Goal: Transaction & Acquisition: Book appointment/travel/reservation

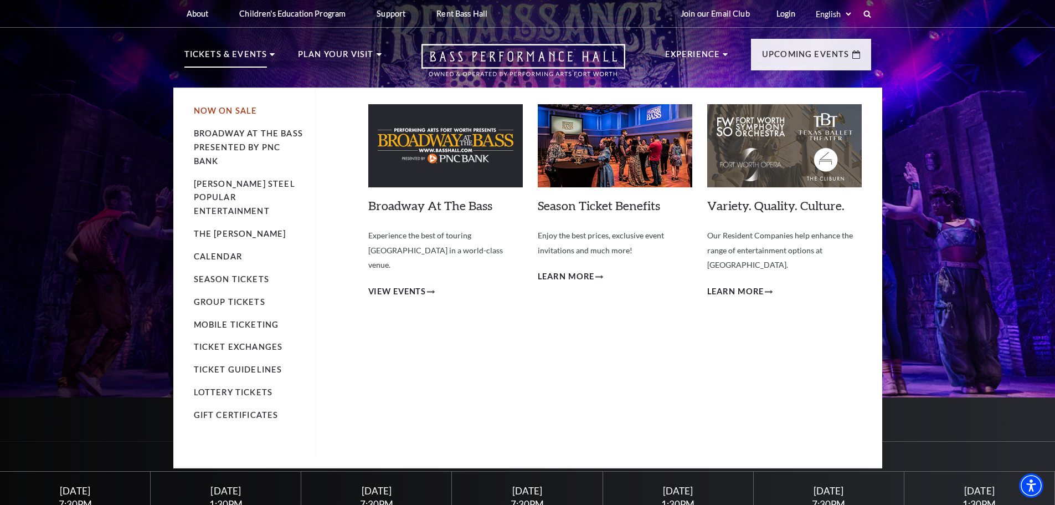
click at [243, 111] on link "Now On Sale" at bounding box center [226, 110] width 64 height 9
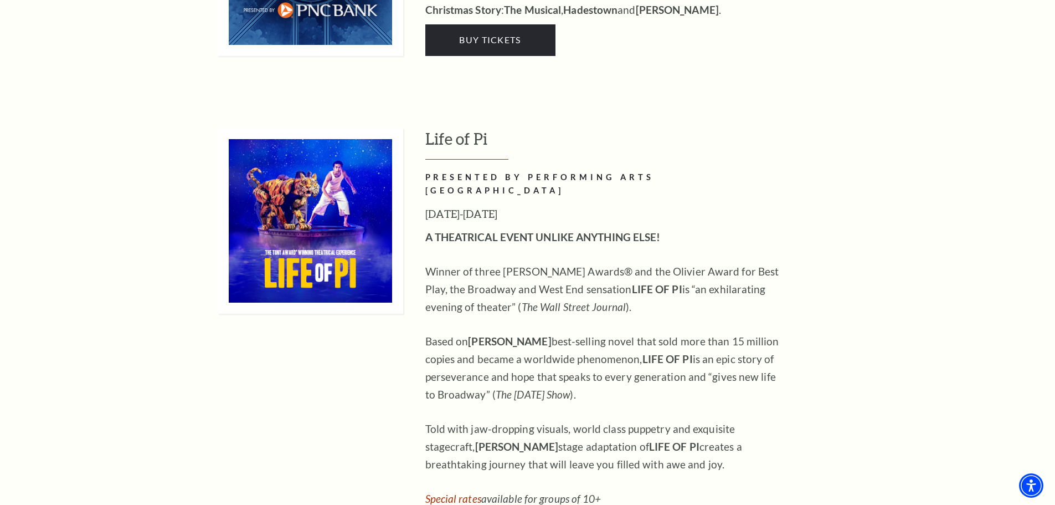
scroll to position [1053, 0]
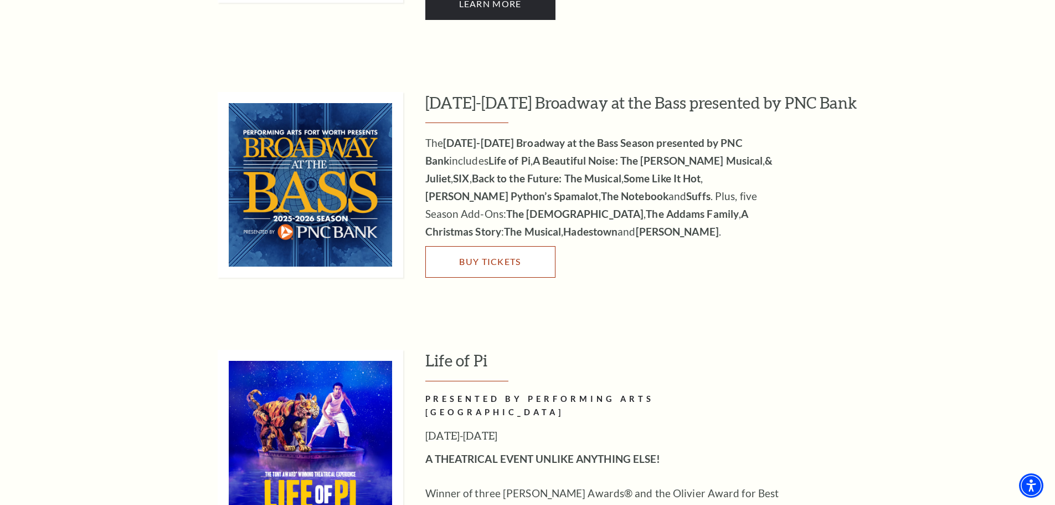
click at [485, 256] on span "Buy Tickets" at bounding box center [490, 261] width 62 height 11
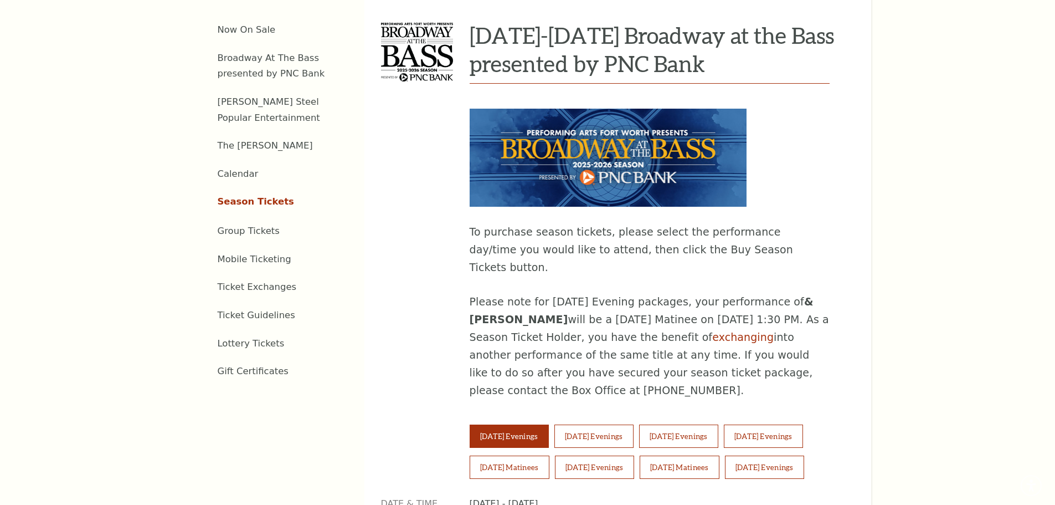
scroll to position [499, 0]
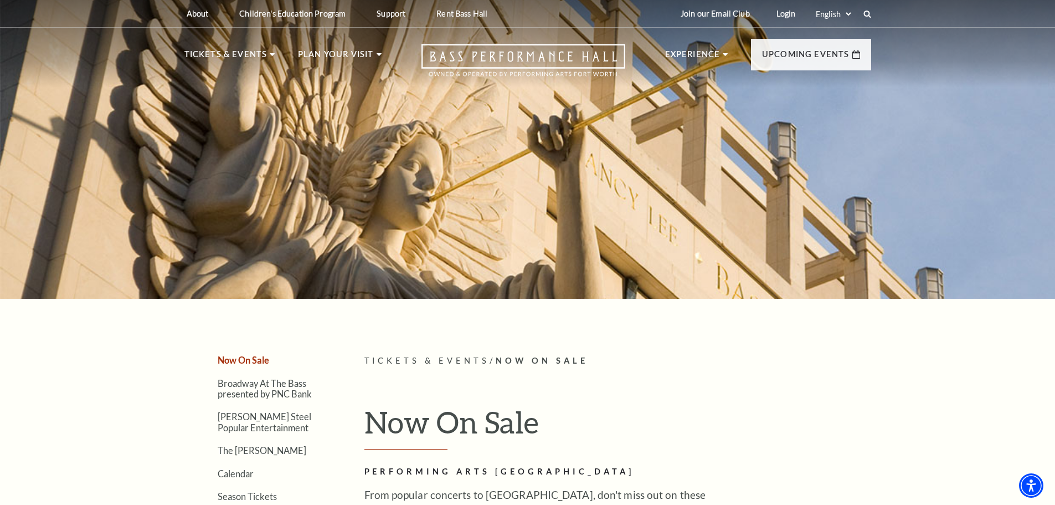
drag, startPoint x: 330, startPoint y: 192, endPoint x: 336, endPoint y: 141, distance: 51.3
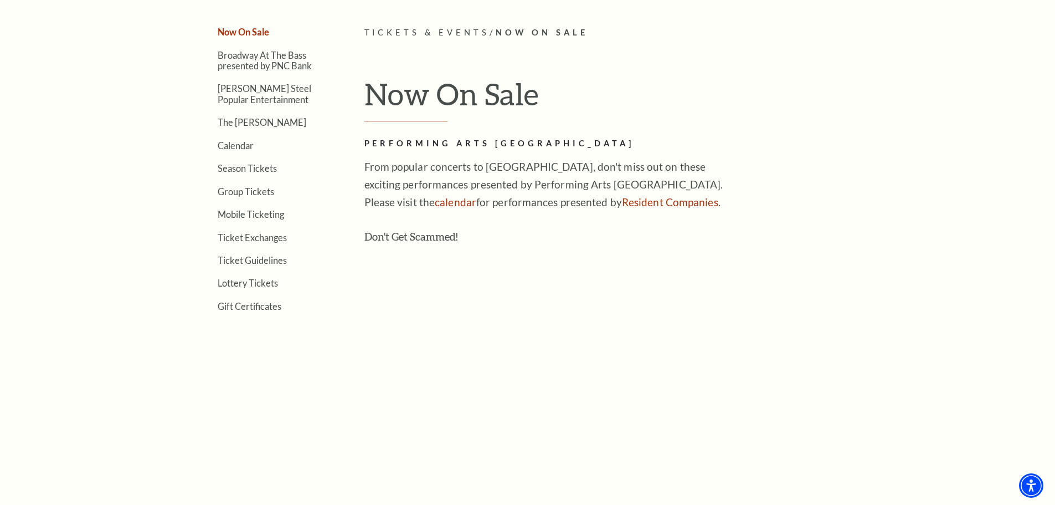
scroll to position [332, 0]
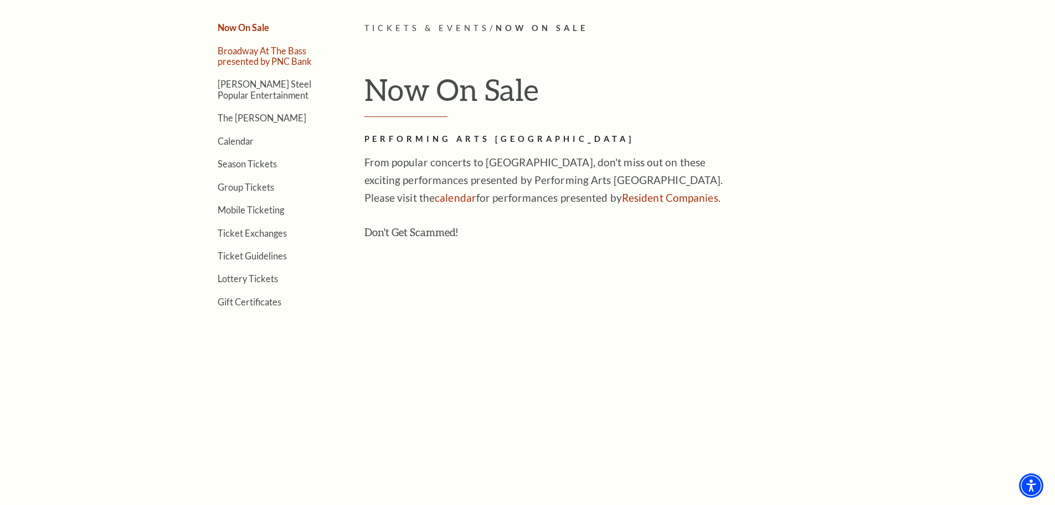
click at [276, 53] on link "Broadway At The Bass presented by PNC Bank" at bounding box center [265, 55] width 94 height 21
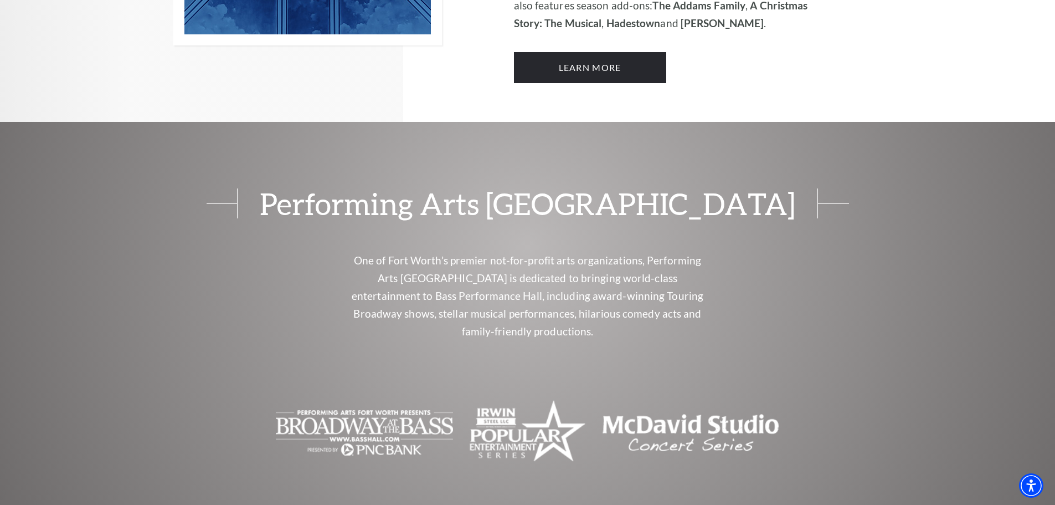
scroll to position [849, 0]
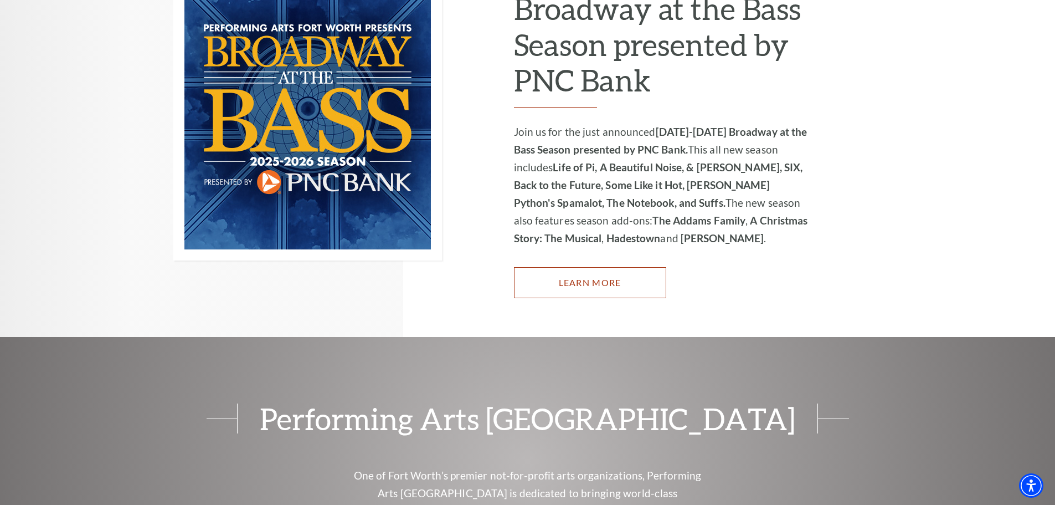
click at [571, 269] on link "Learn More" at bounding box center [590, 282] width 152 height 31
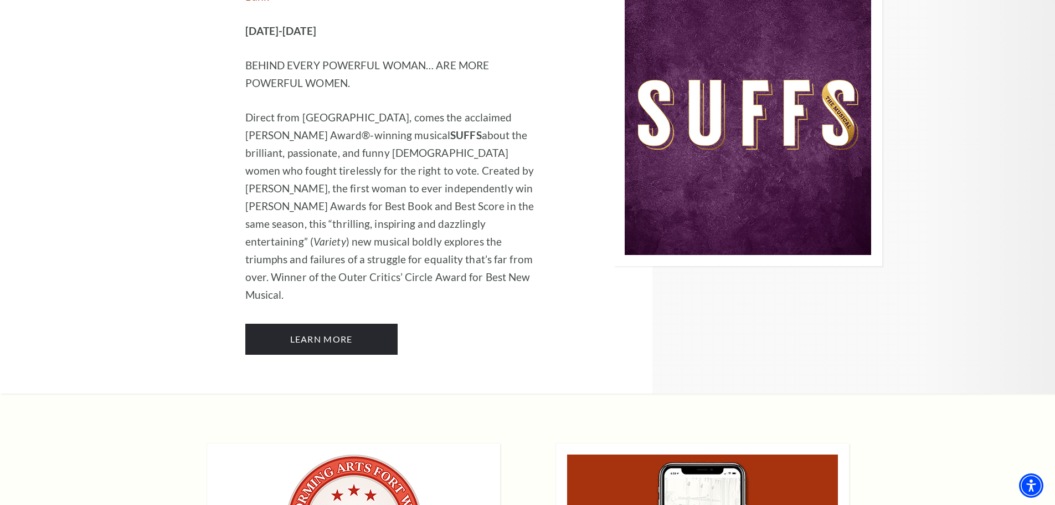
scroll to position [8365, 0]
